Goal: Information Seeking & Learning: Learn about a topic

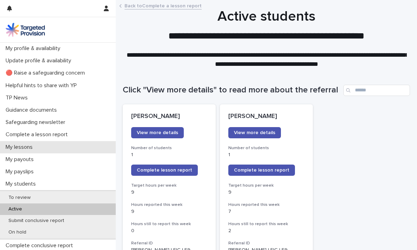
click at [22, 149] on p "My lessons" at bounding box center [20, 147] width 35 height 7
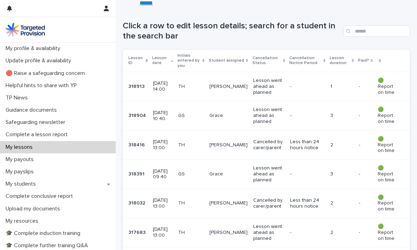
scroll to position [119, 0]
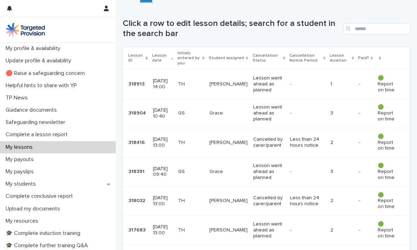
click at [203, 81] on p "TH" at bounding box center [191, 84] width 26 height 6
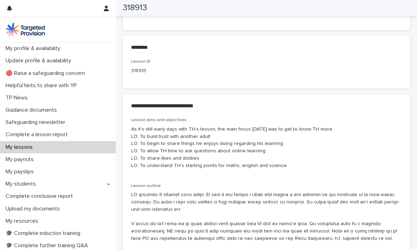
scroll to position [343, 0]
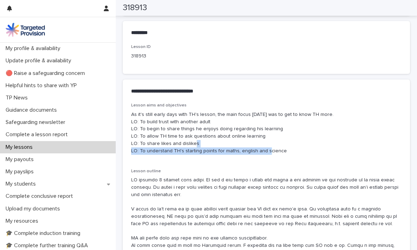
drag, startPoint x: 267, startPoint y: 148, endPoint x: 262, endPoint y: 148, distance: 4.6
click at [261, 147] on p "As it's still early days with TH's lesson, the main focus [DATE] was to get to …" at bounding box center [266, 133] width 270 height 44
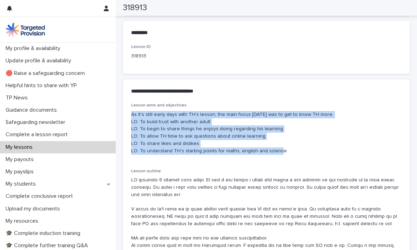
drag, startPoint x: 301, startPoint y: 156, endPoint x: 128, endPoint y: 114, distance: 177.6
click at [128, 114] on div "Lesson aims and objectives As it's still early days with TH's lesson, the main …" at bounding box center [266, 198] width 287 height 190
copy p "As it's still early days with TH's lesson, the main focus [DATE] was to get to …"
